Goal: Task Accomplishment & Management: Complete application form

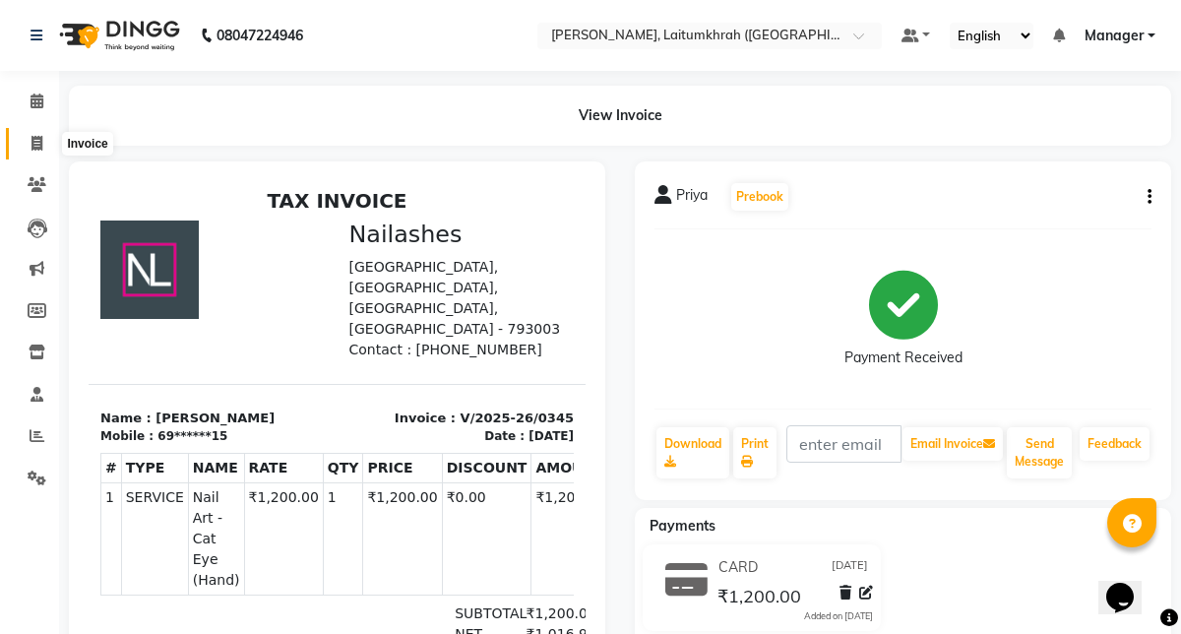
click at [33, 143] on icon at bounding box center [36, 143] width 11 height 15
select select "service"
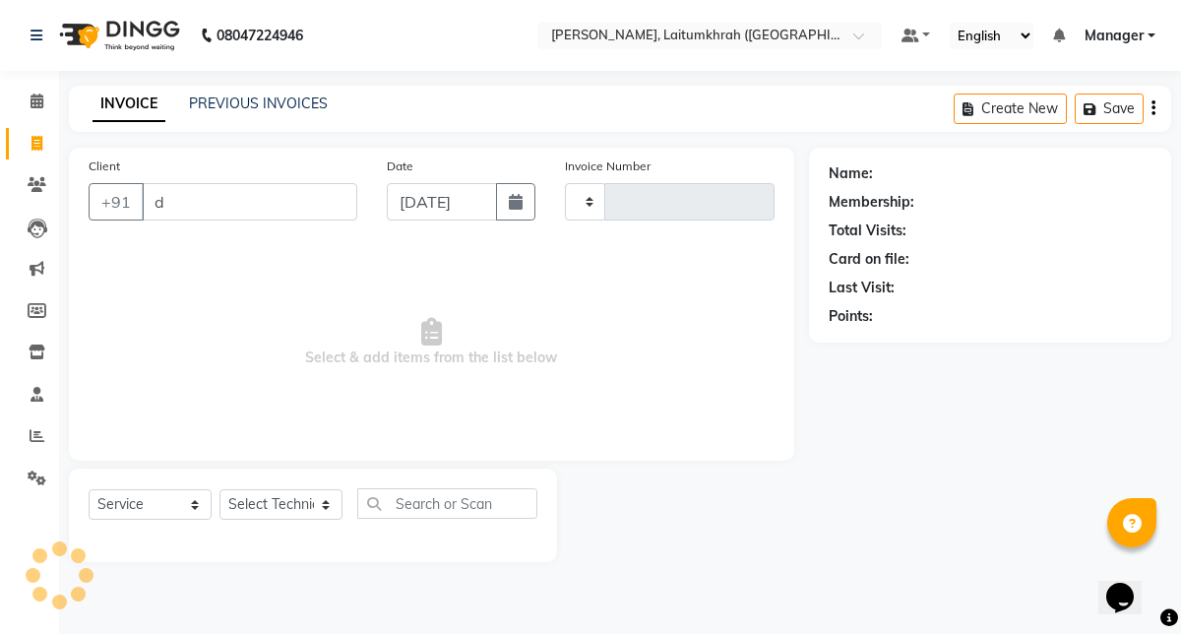
type input "de"
type input "0346"
select select "3812"
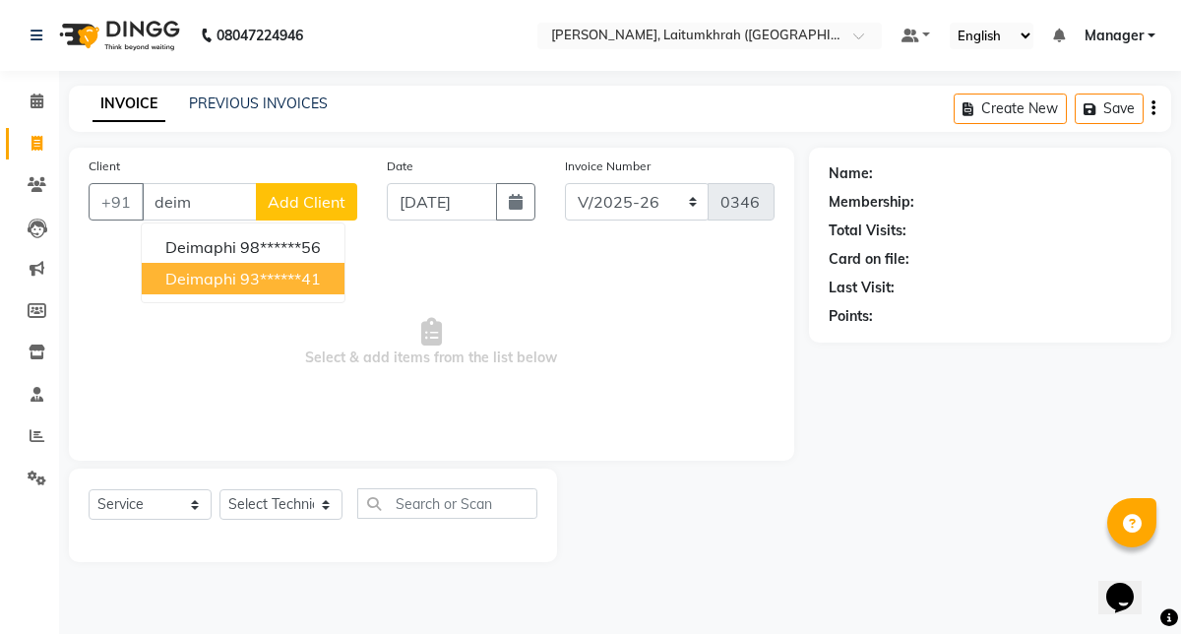
click at [179, 282] on span "Deimaphi" at bounding box center [200, 279] width 71 height 20
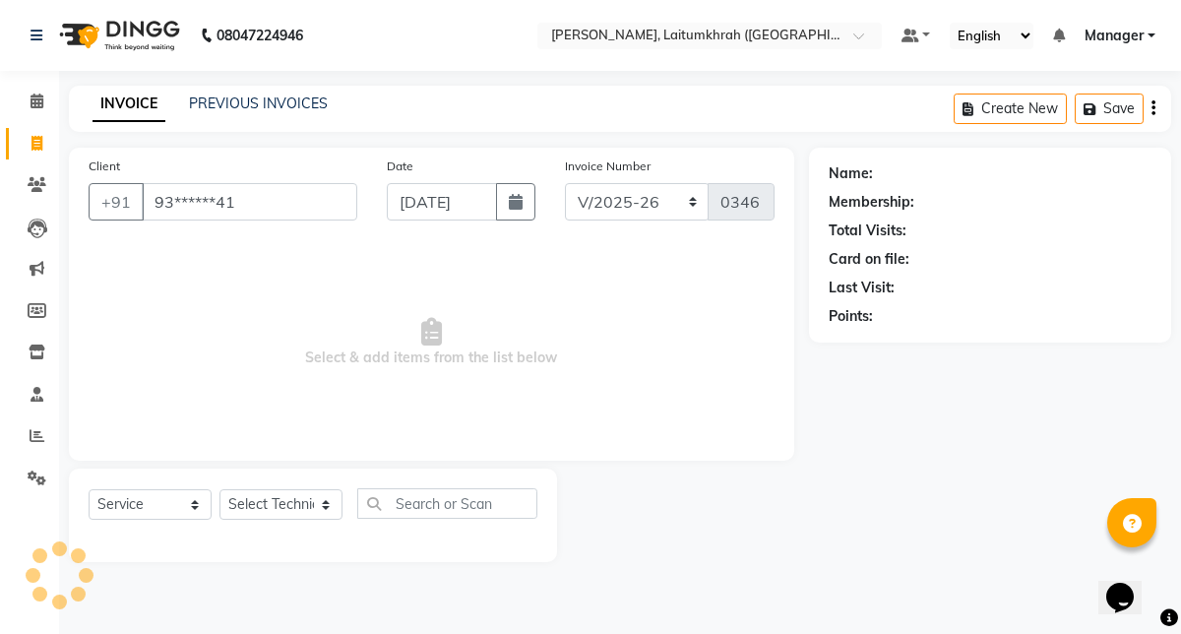
type input "93******41"
select select "1: Object"
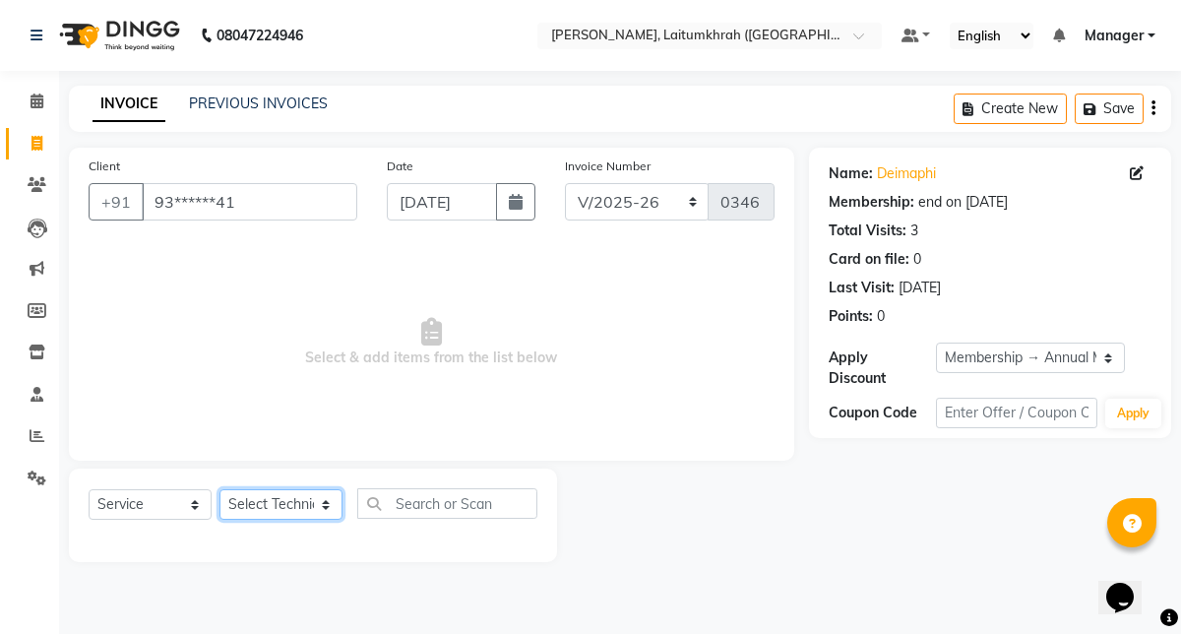
click at [270, 503] on select "Select Technician [PERSON_NAME] Imsen Manager Thangpi Thoi Xenia" at bounding box center [280, 504] width 123 height 31
select select "18614"
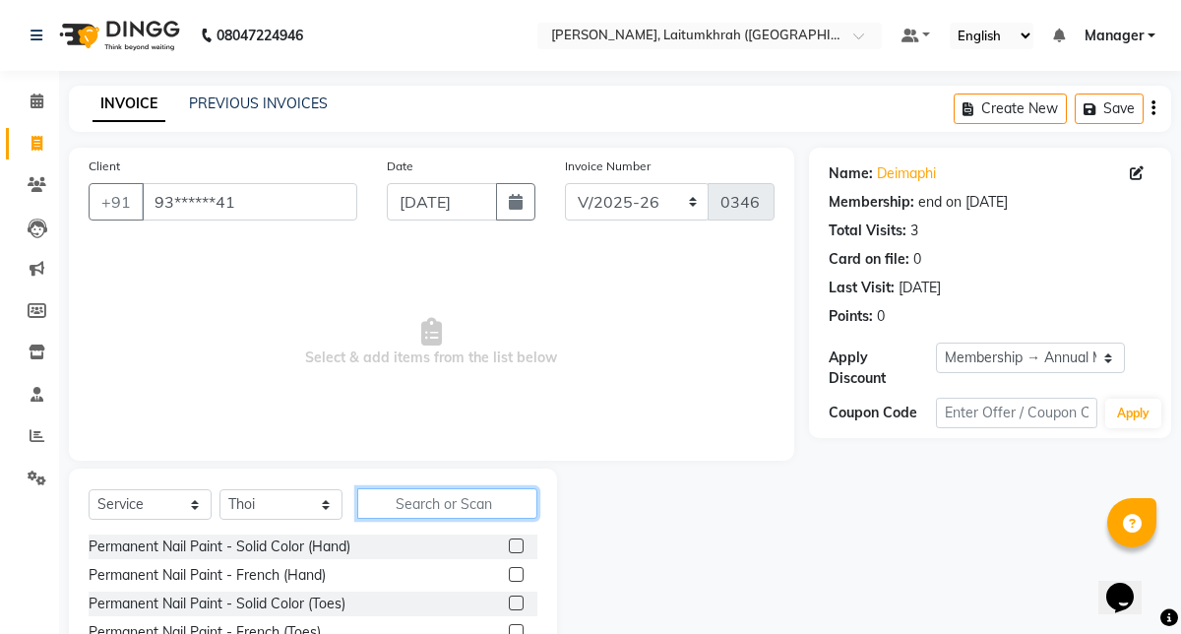
click at [389, 492] on input "text" at bounding box center [447, 503] width 180 height 31
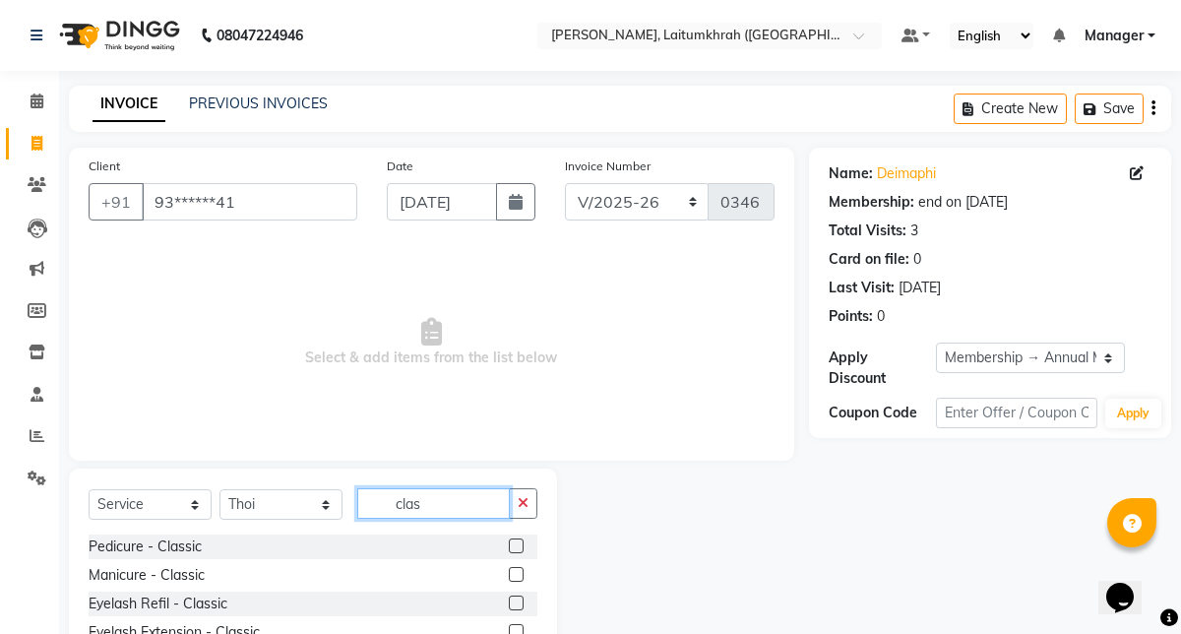
scroll to position [72, 0]
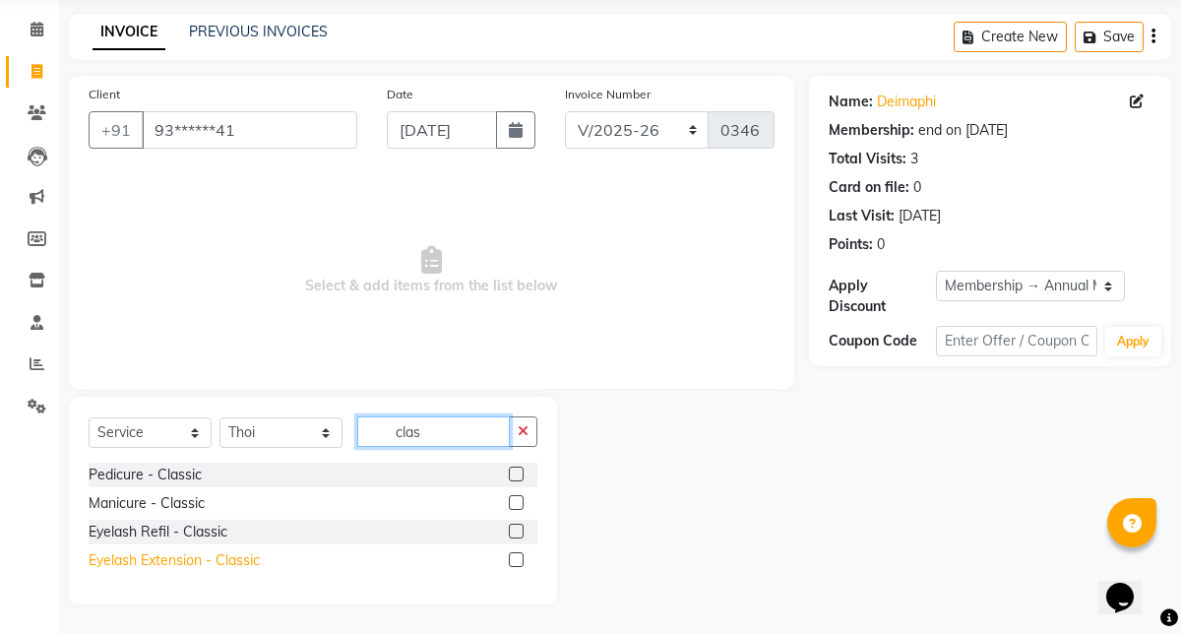
type input "clas"
click at [203, 569] on div "Eyelash Extension - Classic" at bounding box center [174, 560] width 171 height 21
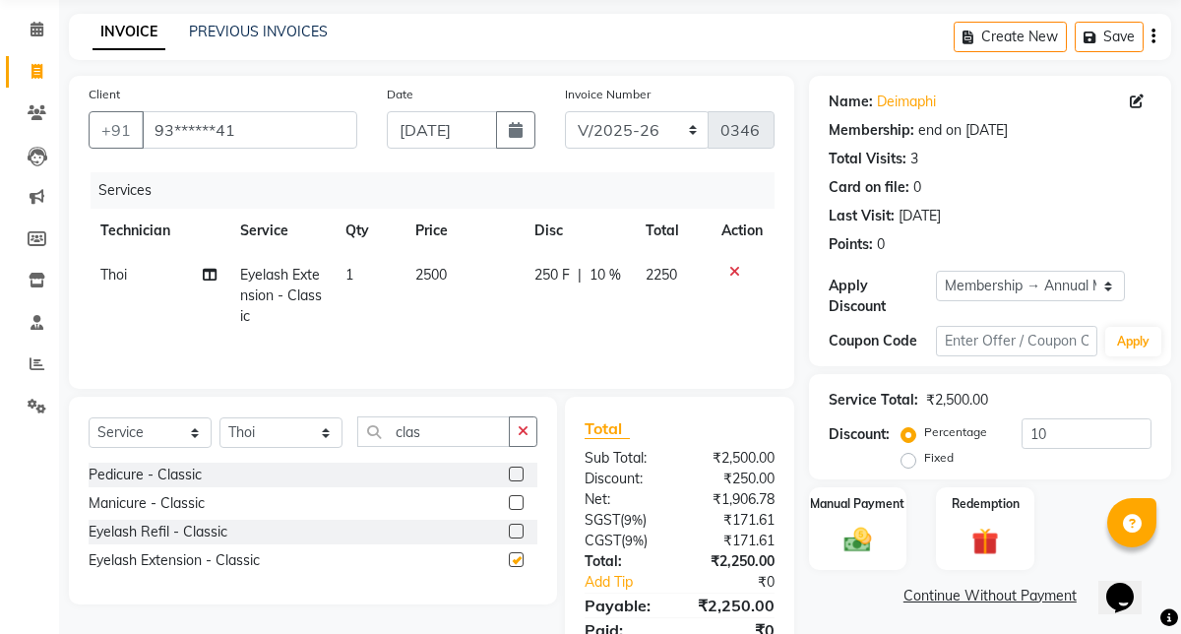
checkbox input "false"
click at [448, 300] on td "2500" at bounding box center [462, 296] width 119 height 86
select select "18614"
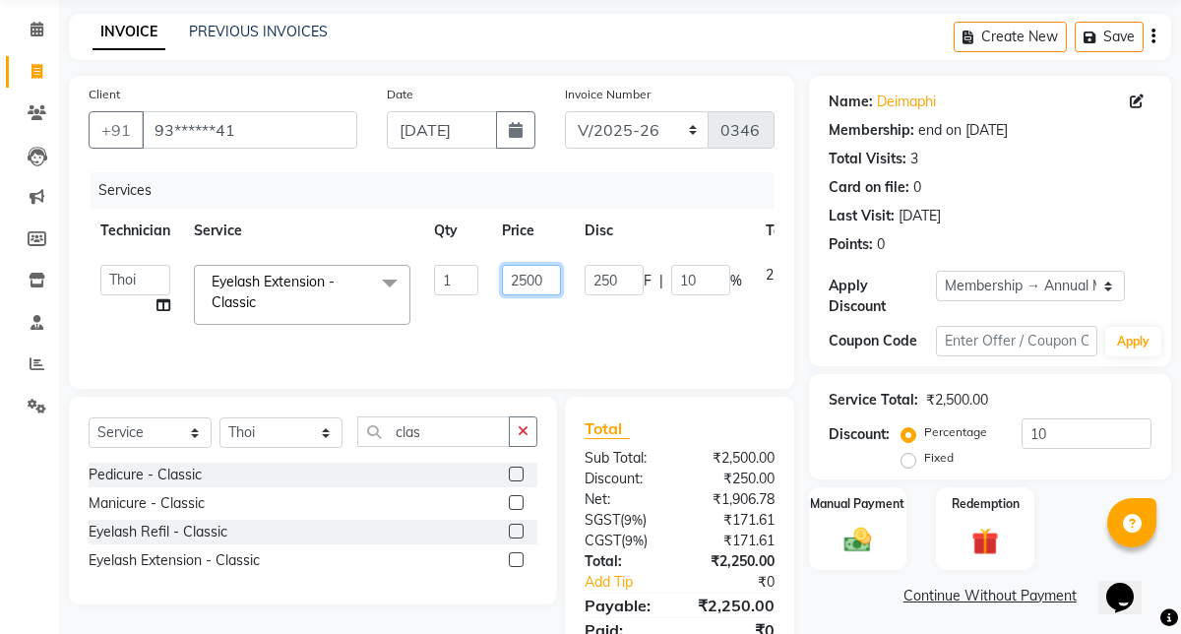
click at [528, 278] on input "2500" at bounding box center [531, 280] width 59 height 31
type input "2000"
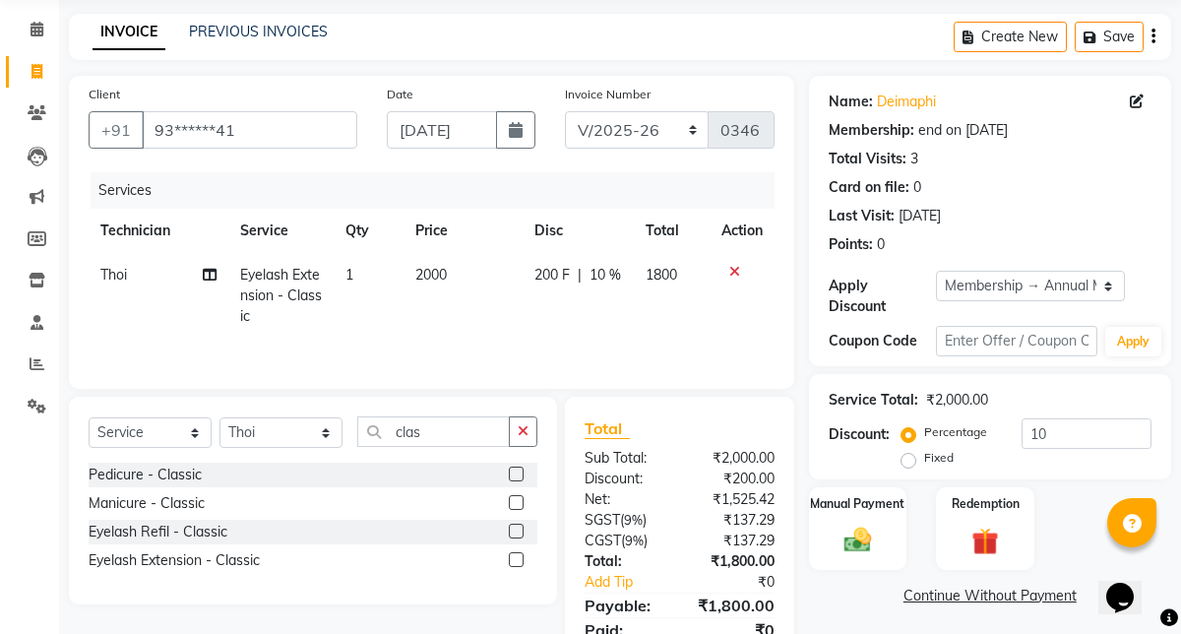
scroll to position [153, 0]
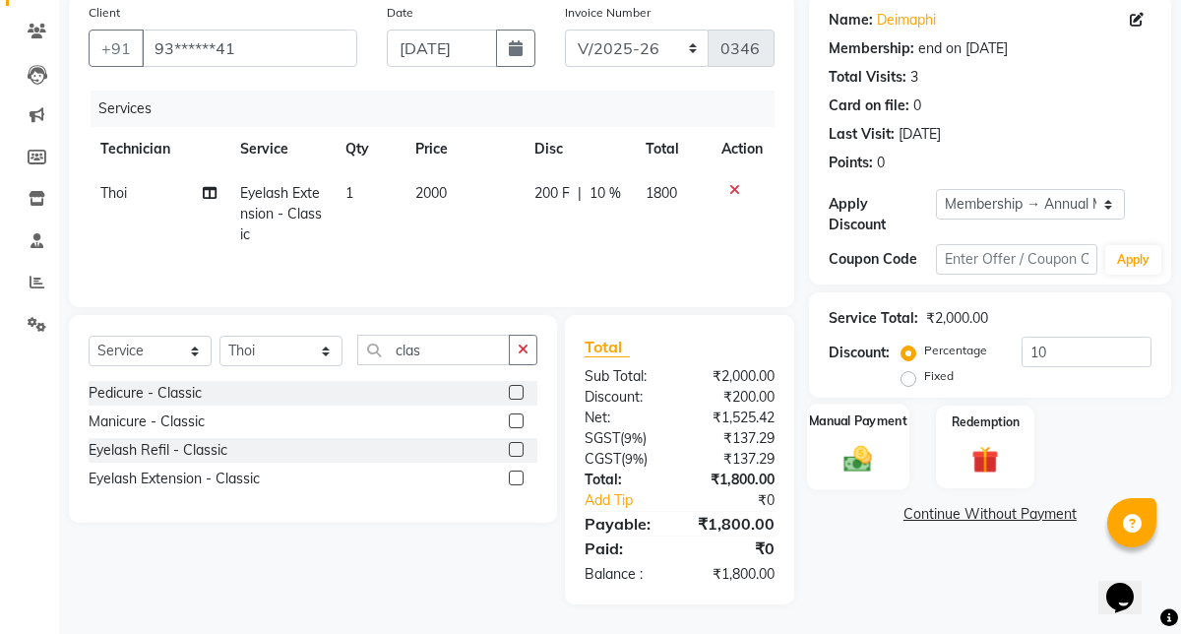
click at [879, 479] on div "Manual Payment" at bounding box center [858, 446] width 102 height 87
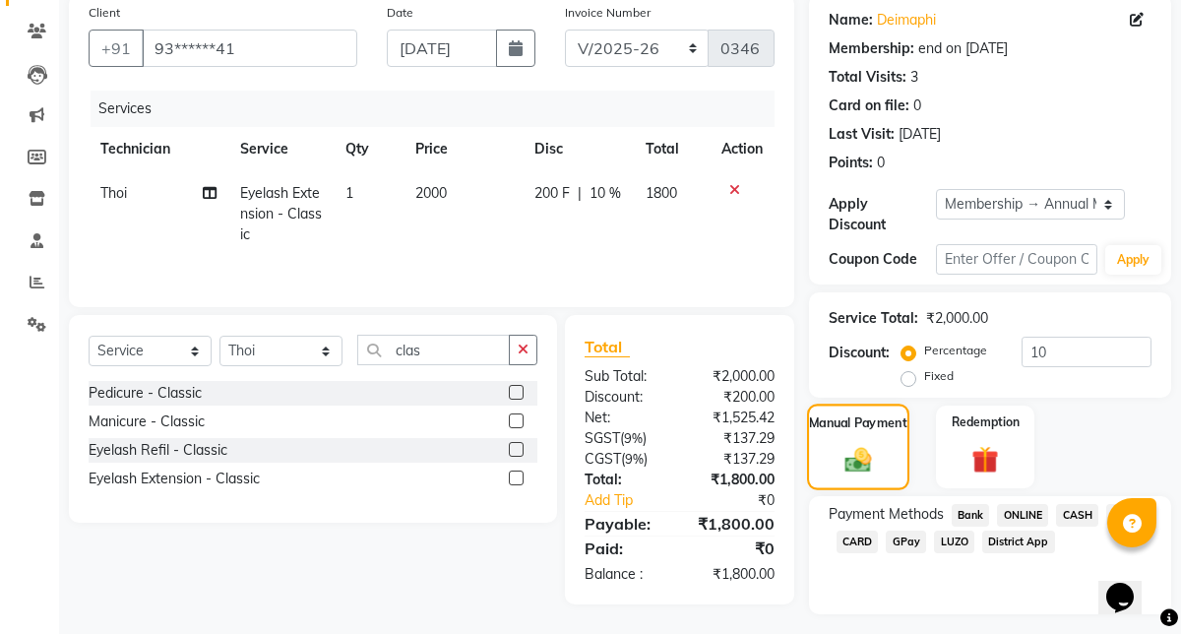
scroll to position [204, 0]
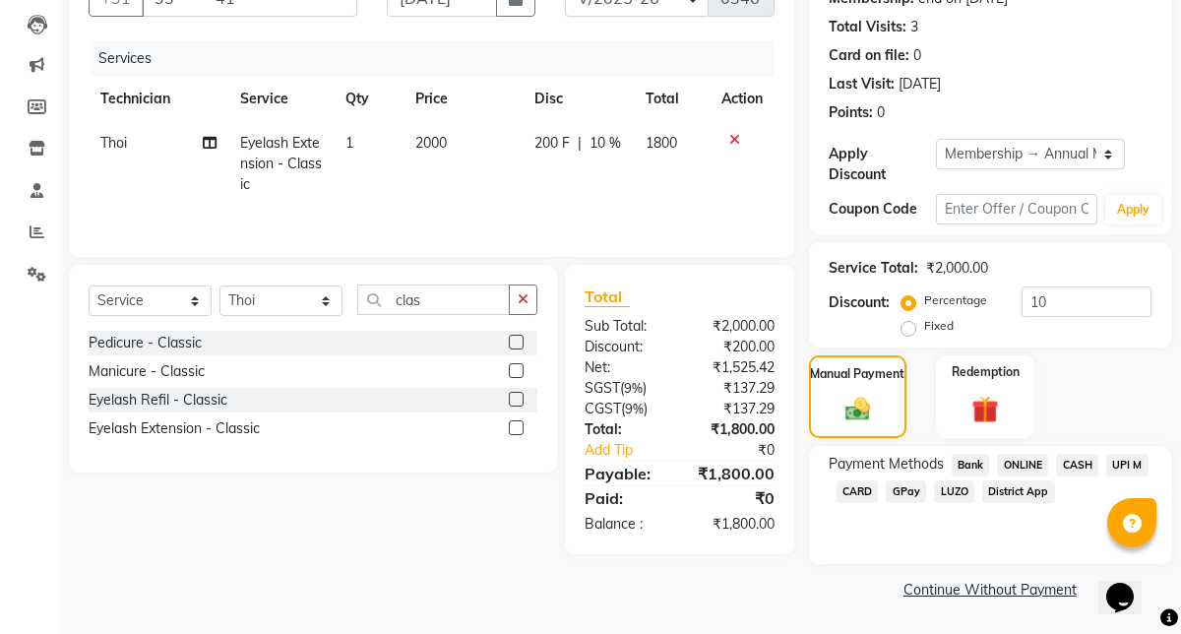
click at [903, 496] on span "GPay" at bounding box center [906, 491] width 40 height 23
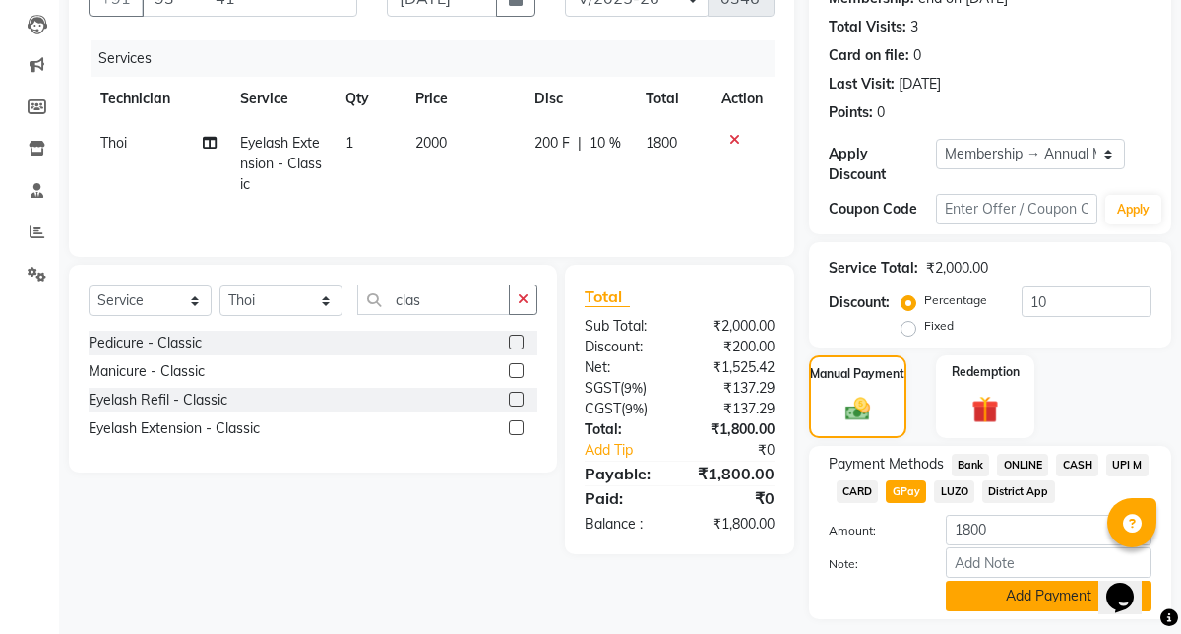
click at [1003, 606] on button "Add Payment" at bounding box center [1049, 596] width 206 height 31
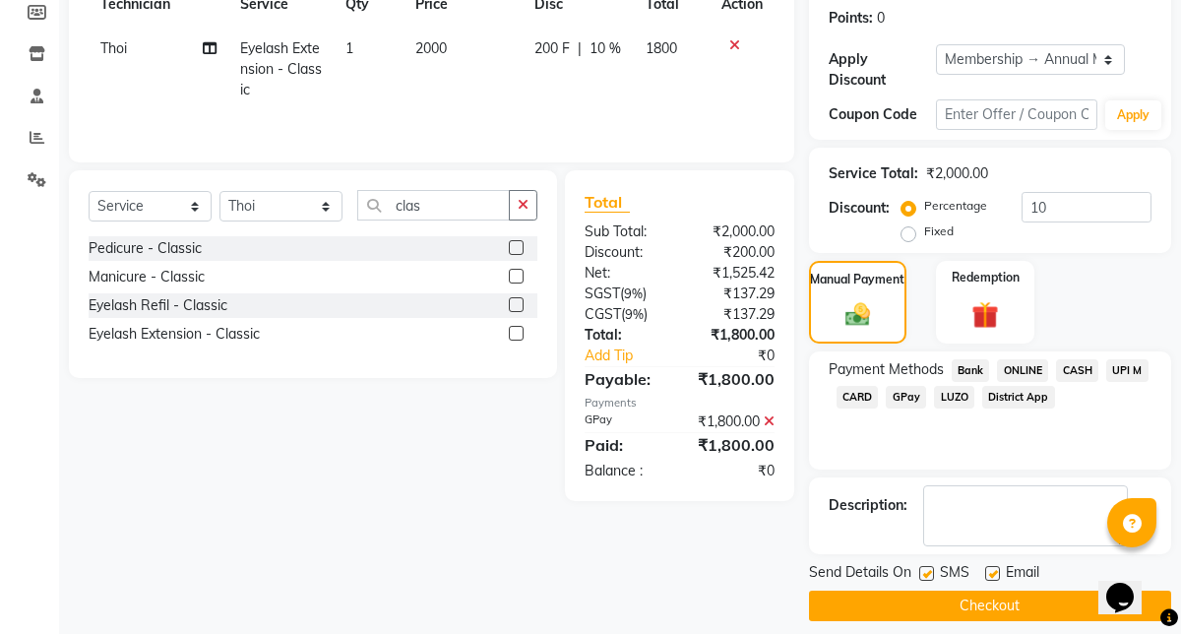
scroll to position [315, 0]
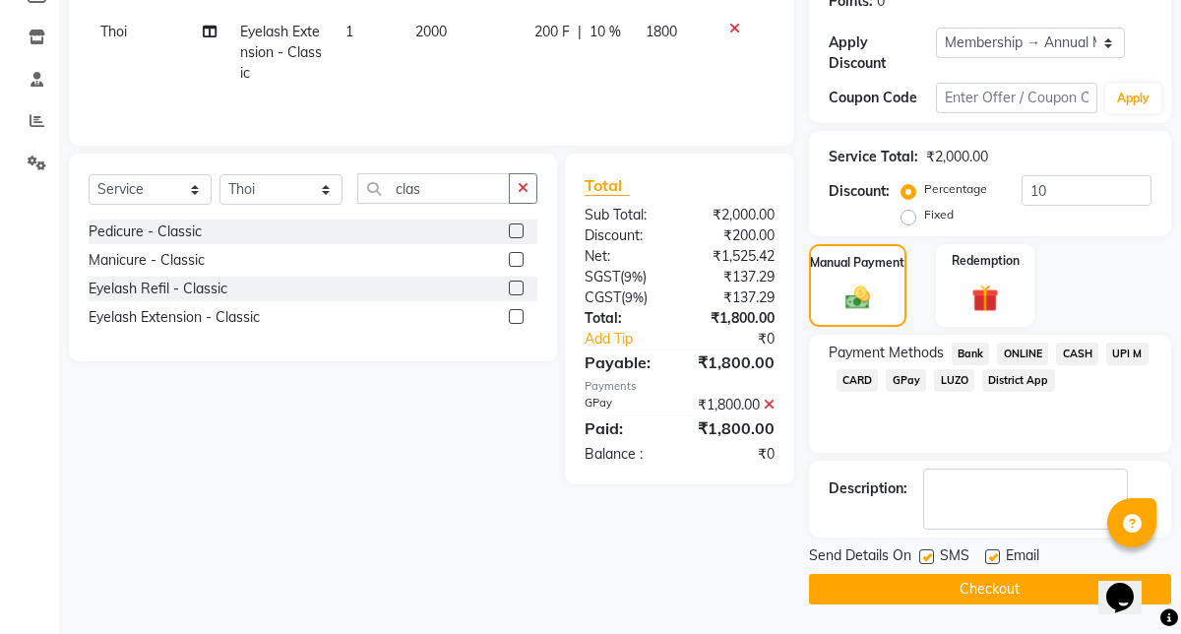
click at [991, 594] on button "Checkout" at bounding box center [990, 589] width 362 height 31
